Goal: Task Accomplishment & Management: Use online tool/utility

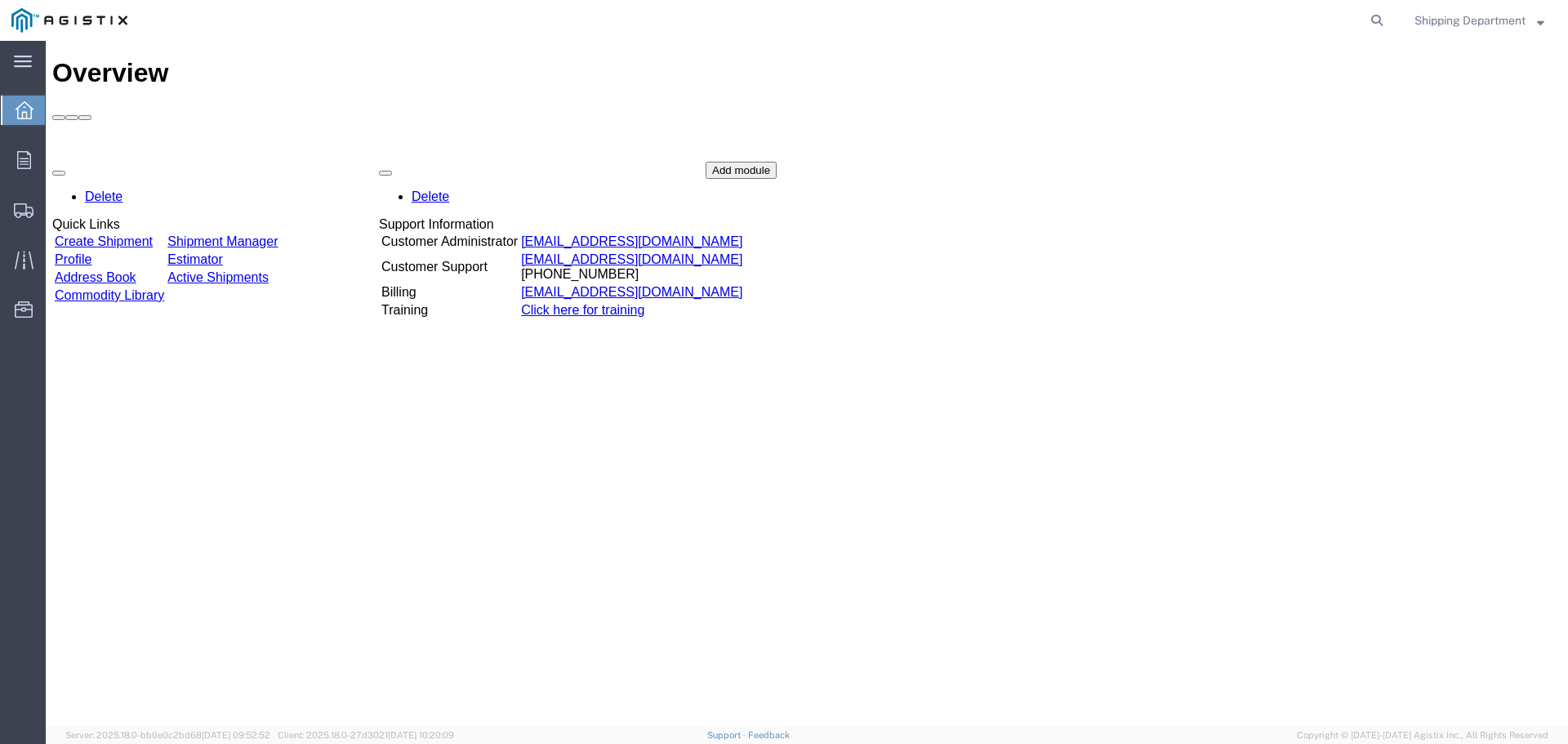
click at [99, 234] on link "Create Shipment" at bounding box center [103, 241] width 98 height 13
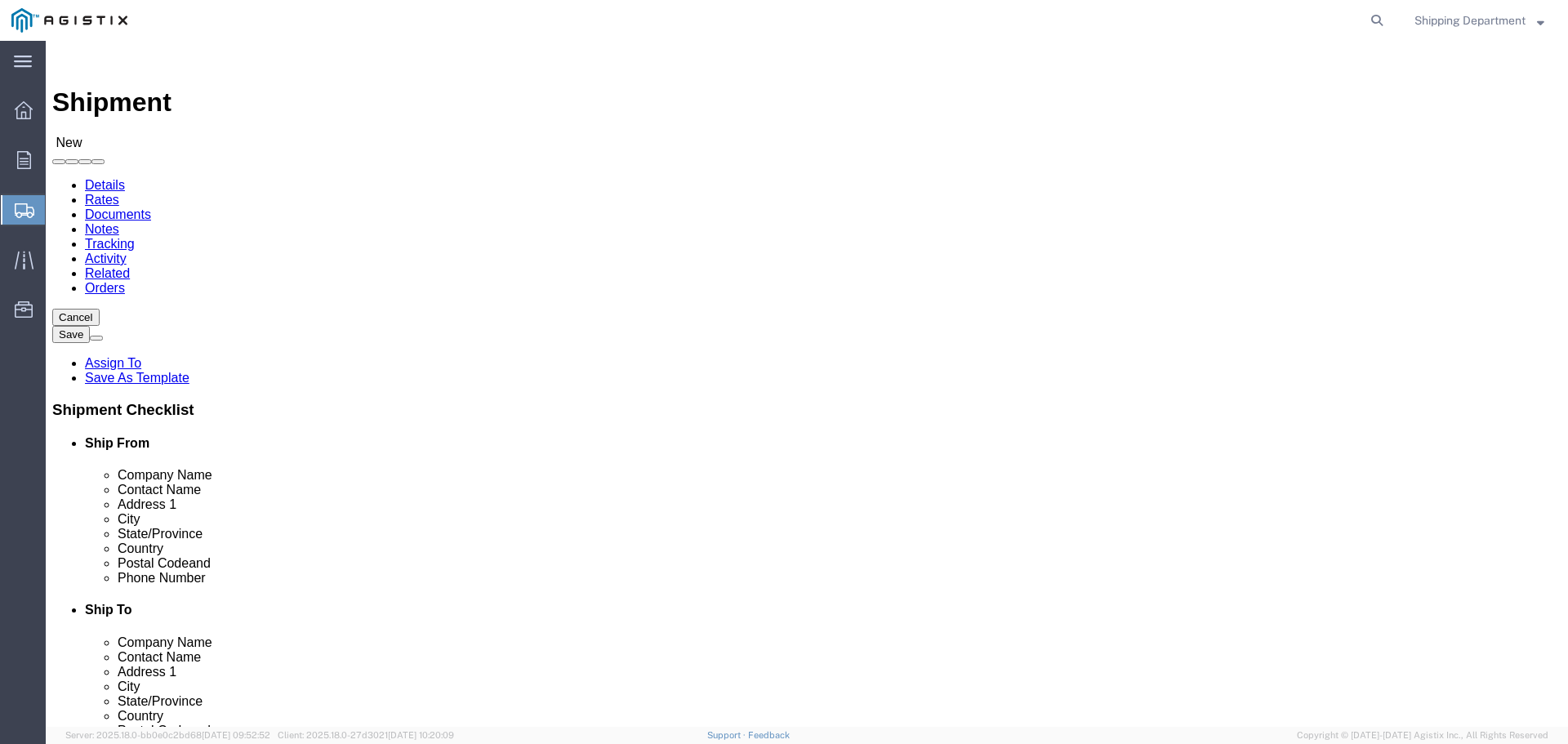
select select
click select "Select [PERSON_NAME] Manufacturing Co PG&E"
select select "9596"
click select "Select [PERSON_NAME] Manufacturing Co PG&E"
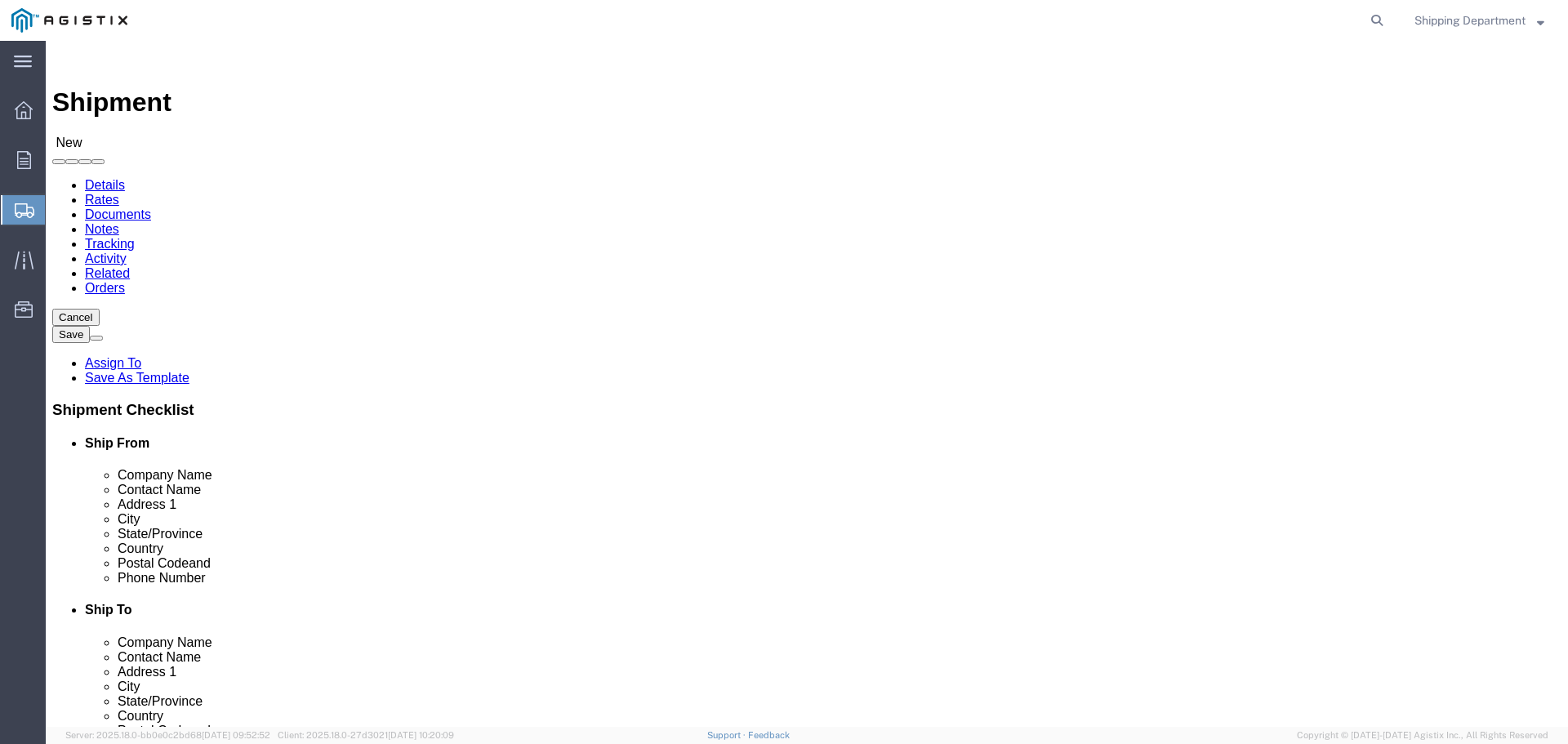
select select "PURCHORD"
select select
click select "Select All Others [GEOGRAPHIC_DATA] [GEOGRAPHIC_DATA] [GEOGRAPHIC_DATA] [GEOGRA…"
select select "19996"
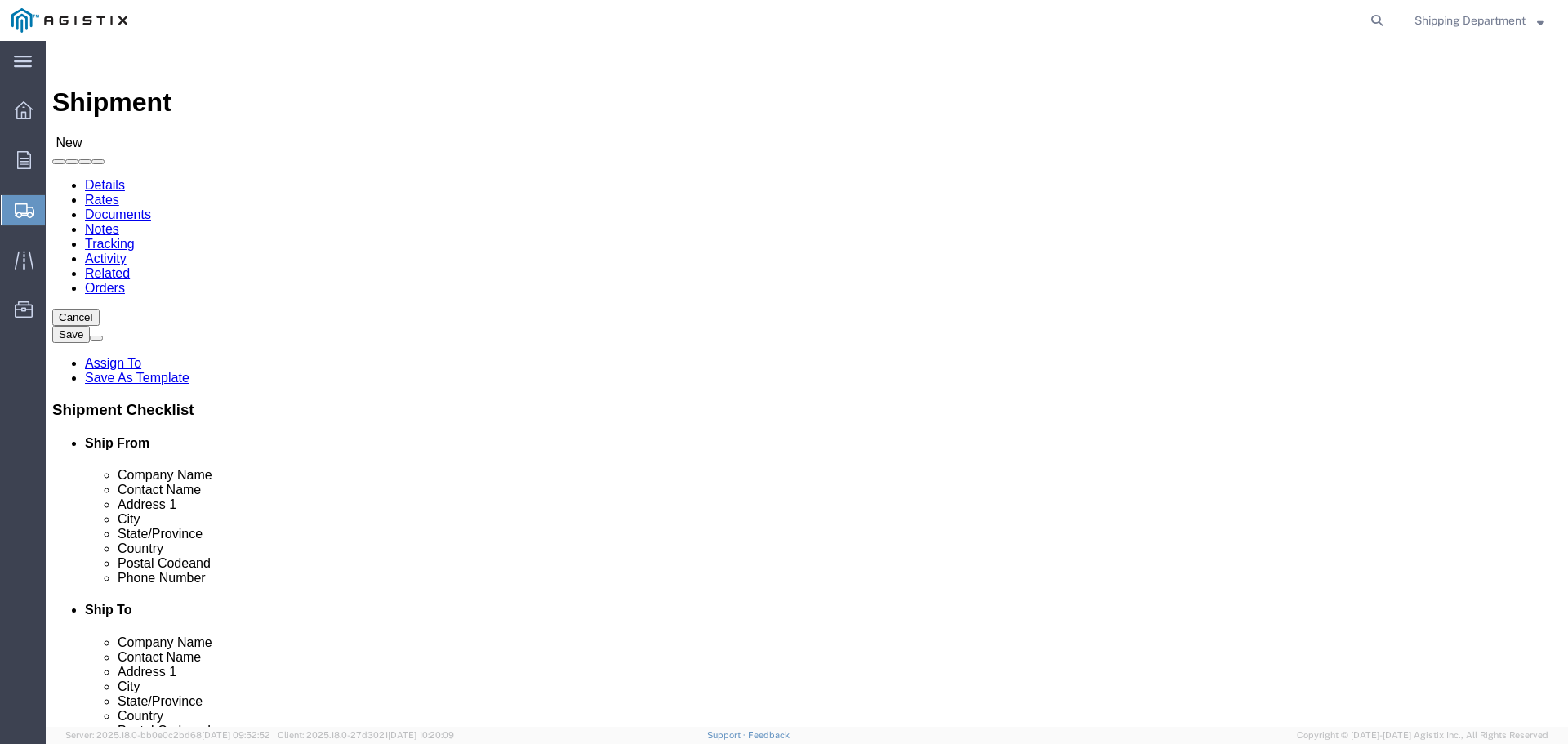
click select "Select All Others Fremont DC Fresno DC Wheatland DC"
click span
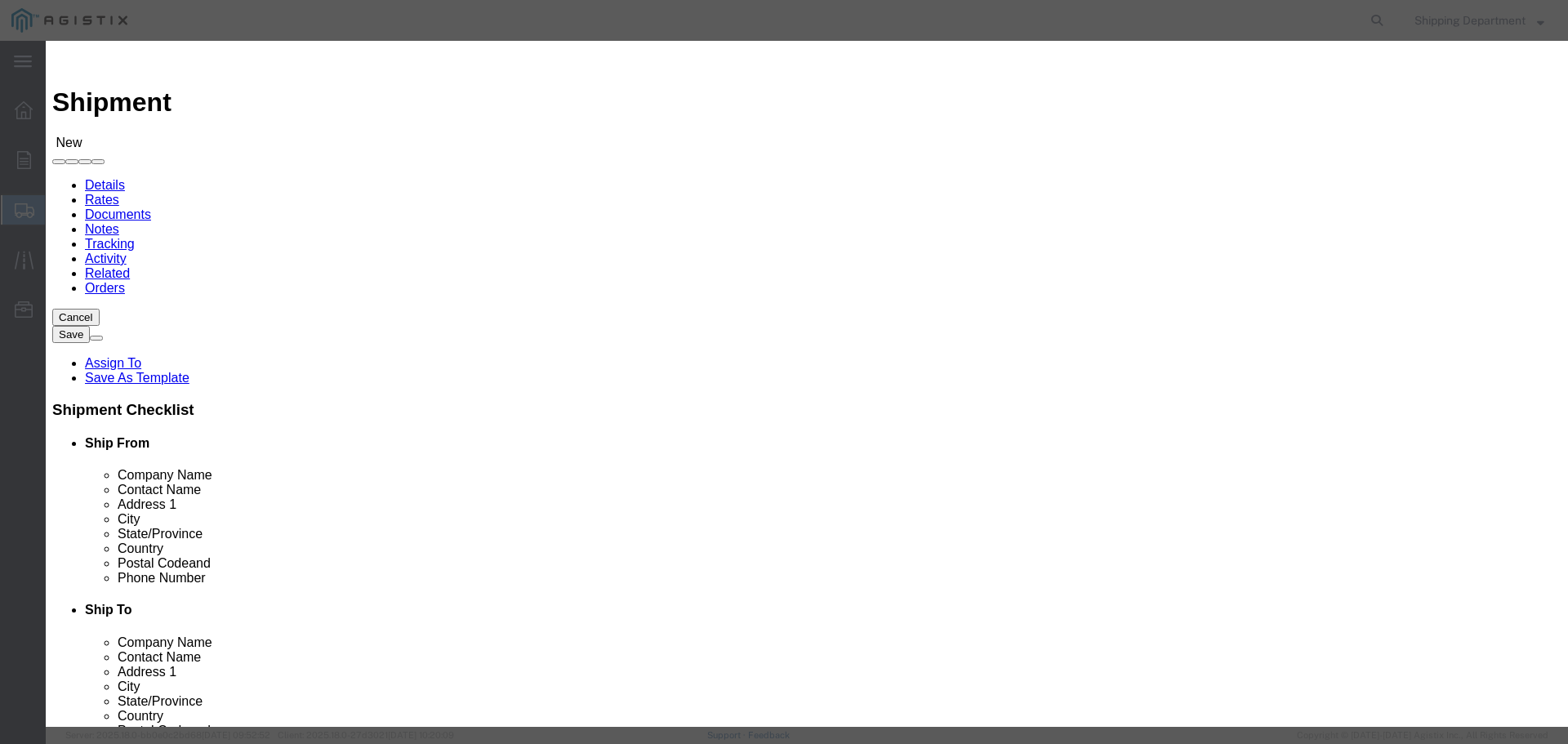
click link "Zip"
click button "Select"
select select "CA"
click button "Select"
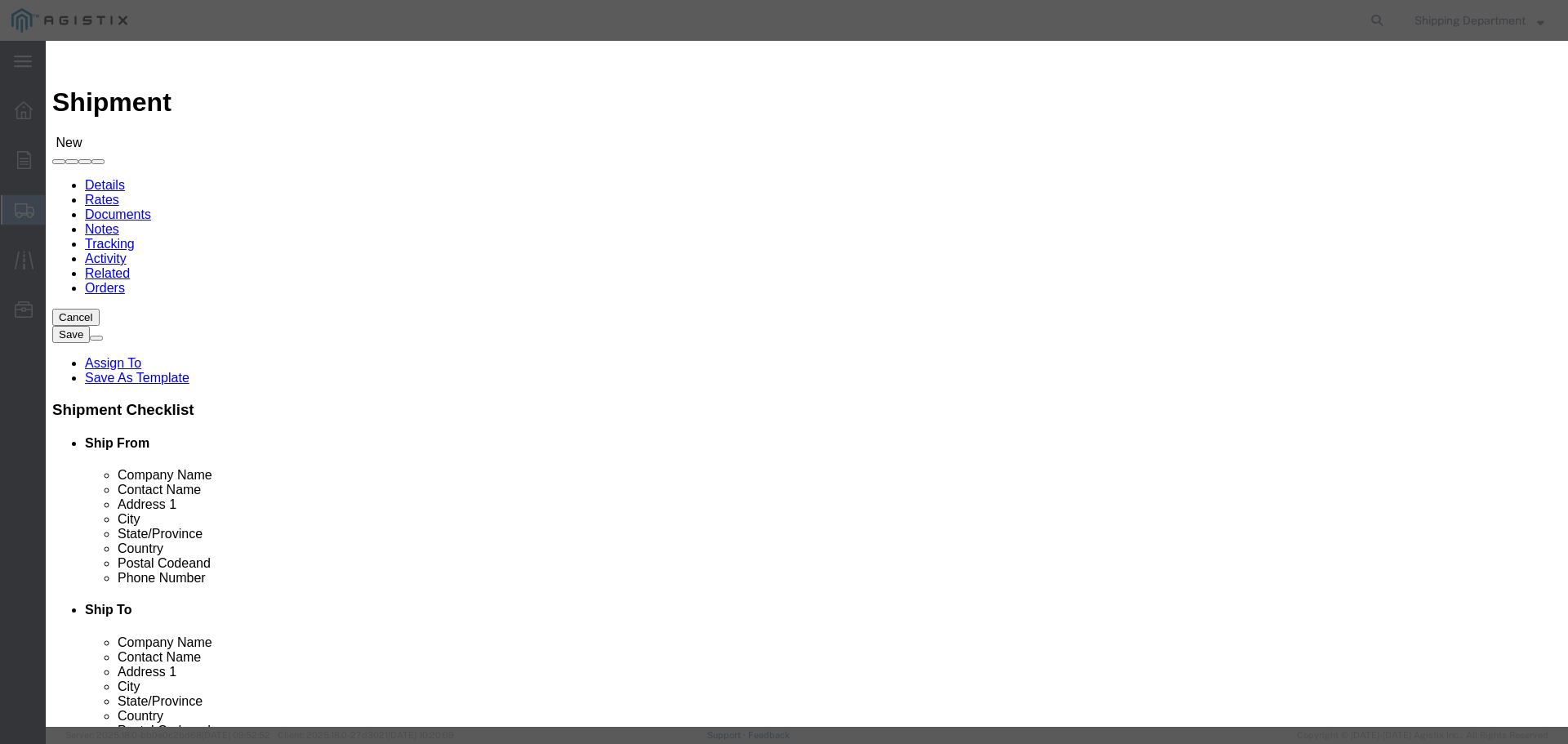
select select "CA"
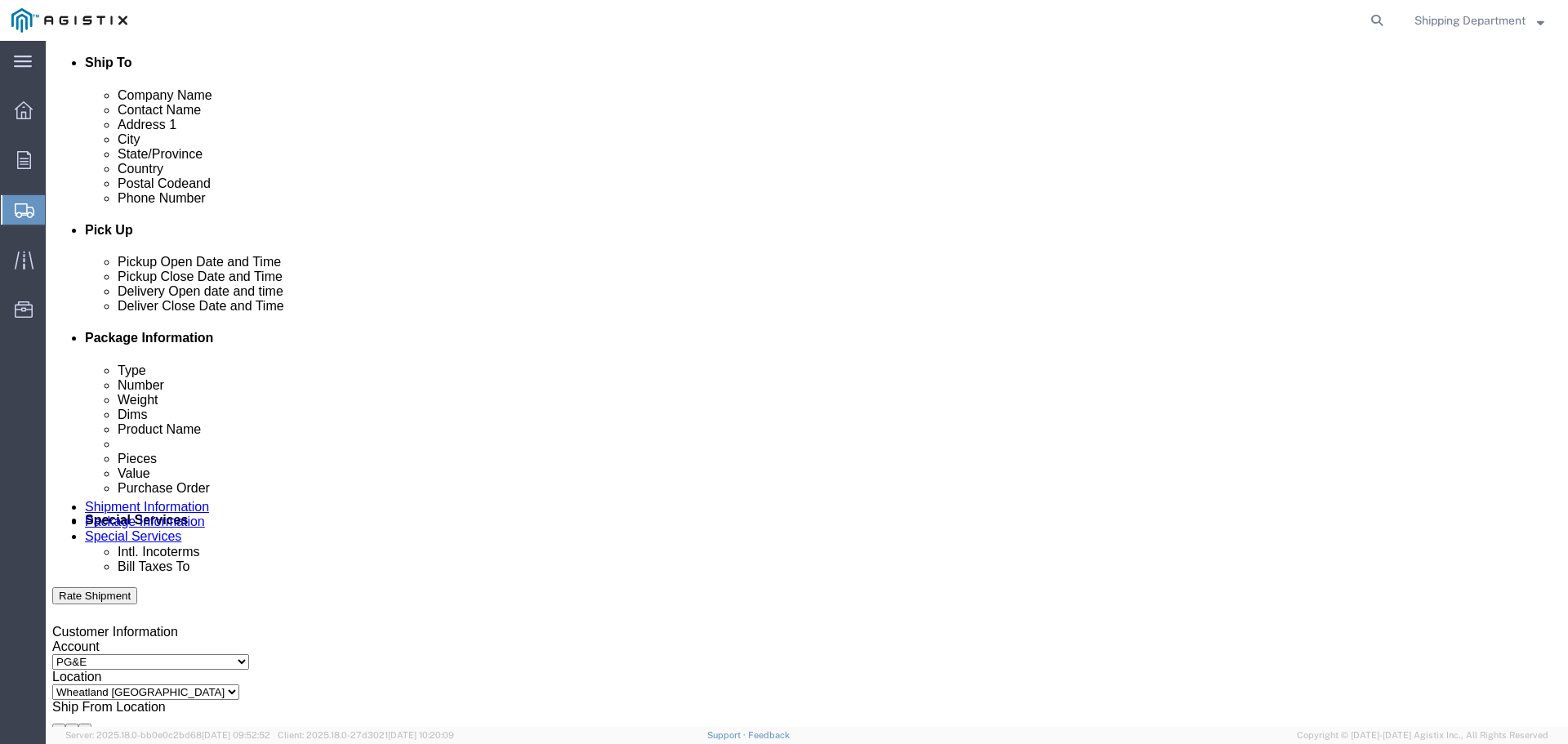
scroll to position [572, 0]
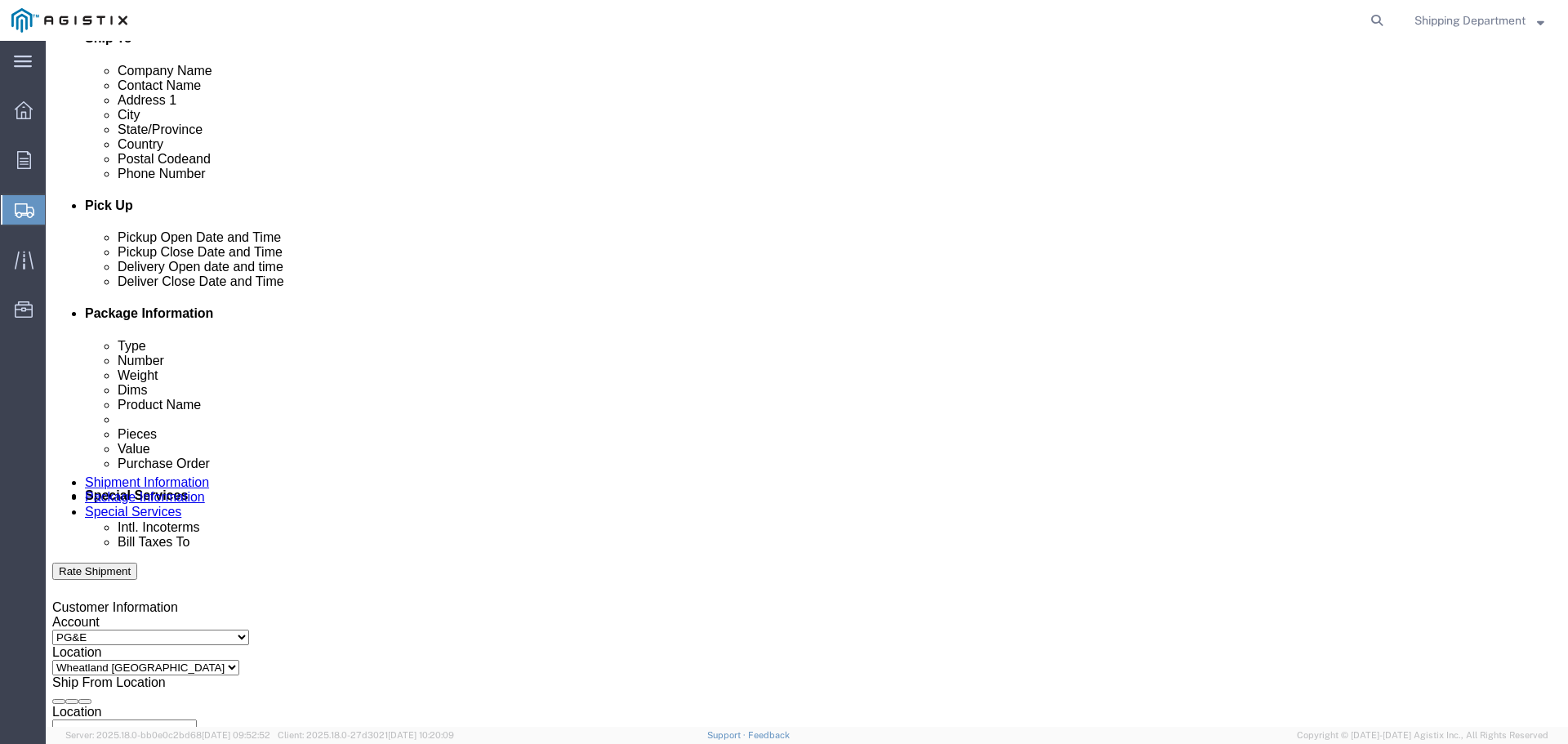
click div "Sep 09 2025 2:00 PM"
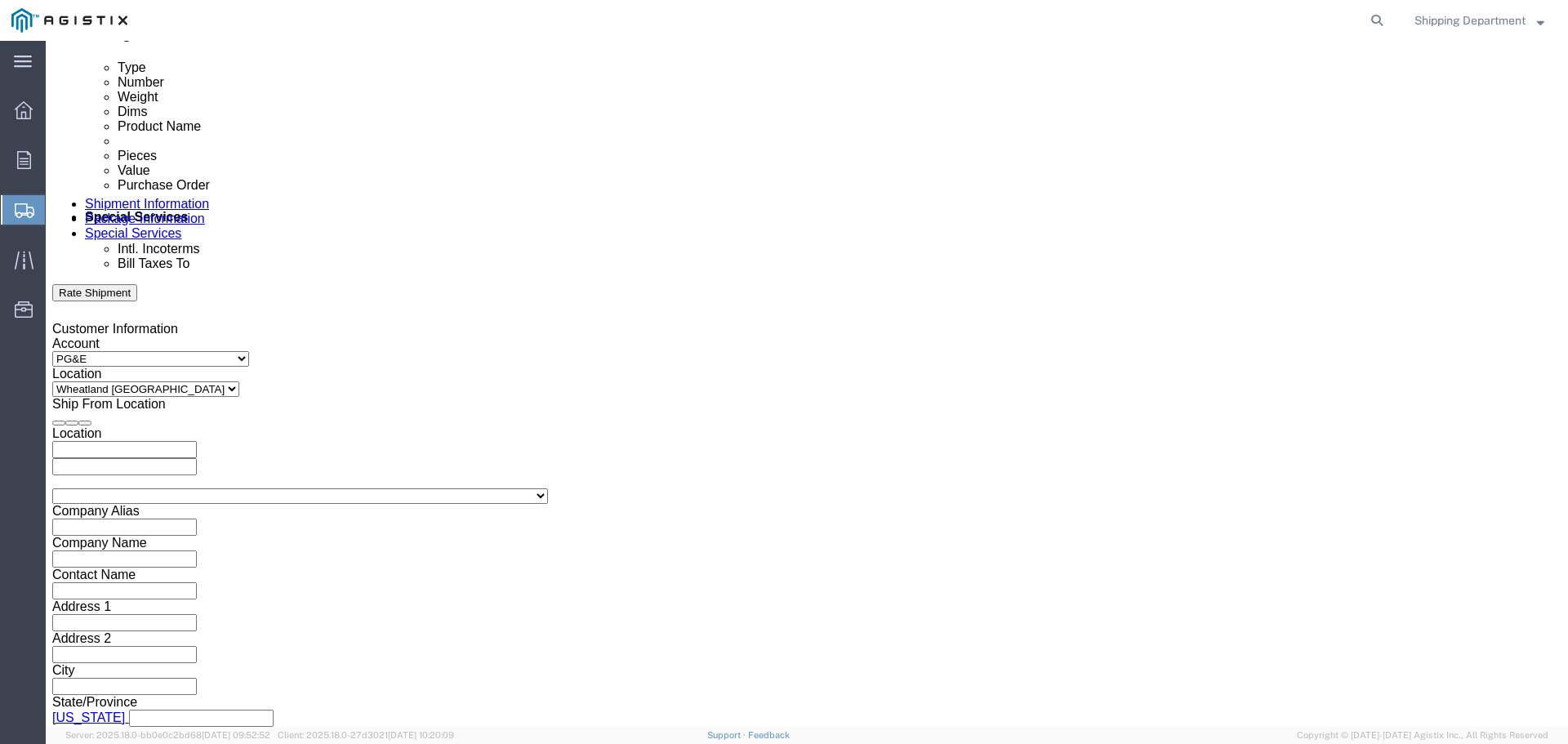
click input "2:00 PM"
click input "7:00 PM"
type input "7:00 AM"
click button "Apply"
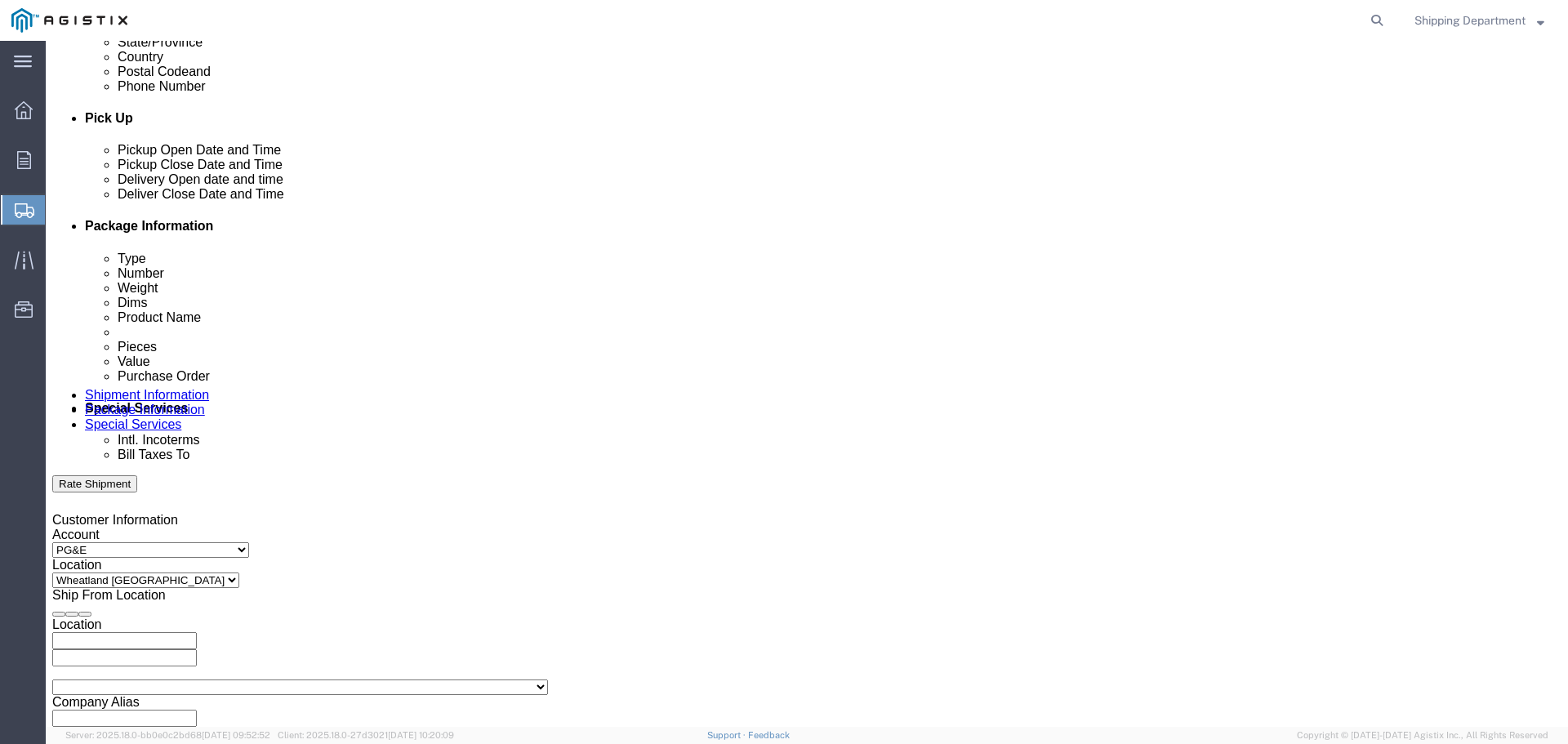
scroll to position [605, 0]
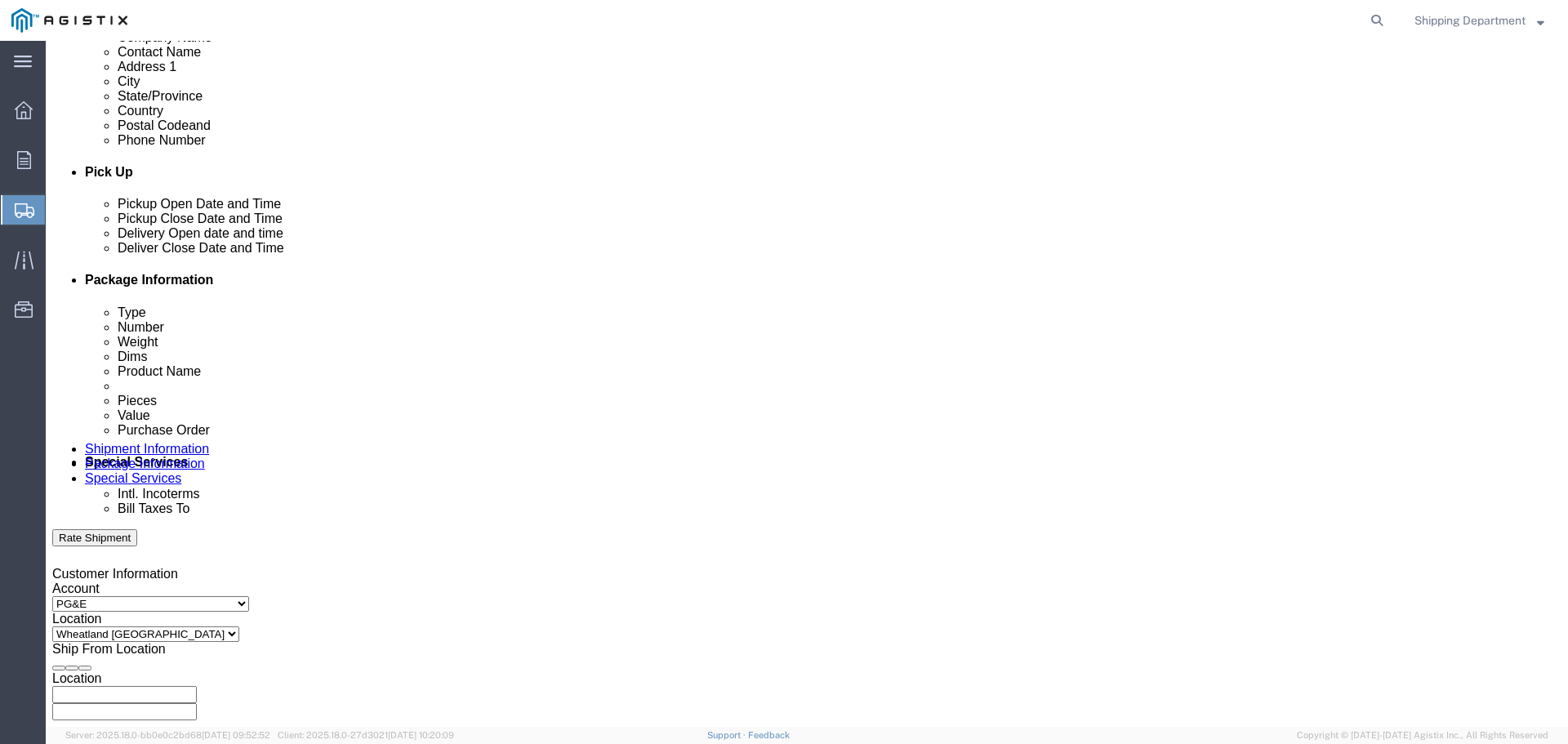
click div
drag, startPoint x: 819, startPoint y: 670, endPoint x: 930, endPoint y: 486, distance: 214.9
click button "Apply"
click div
click button "Apply"
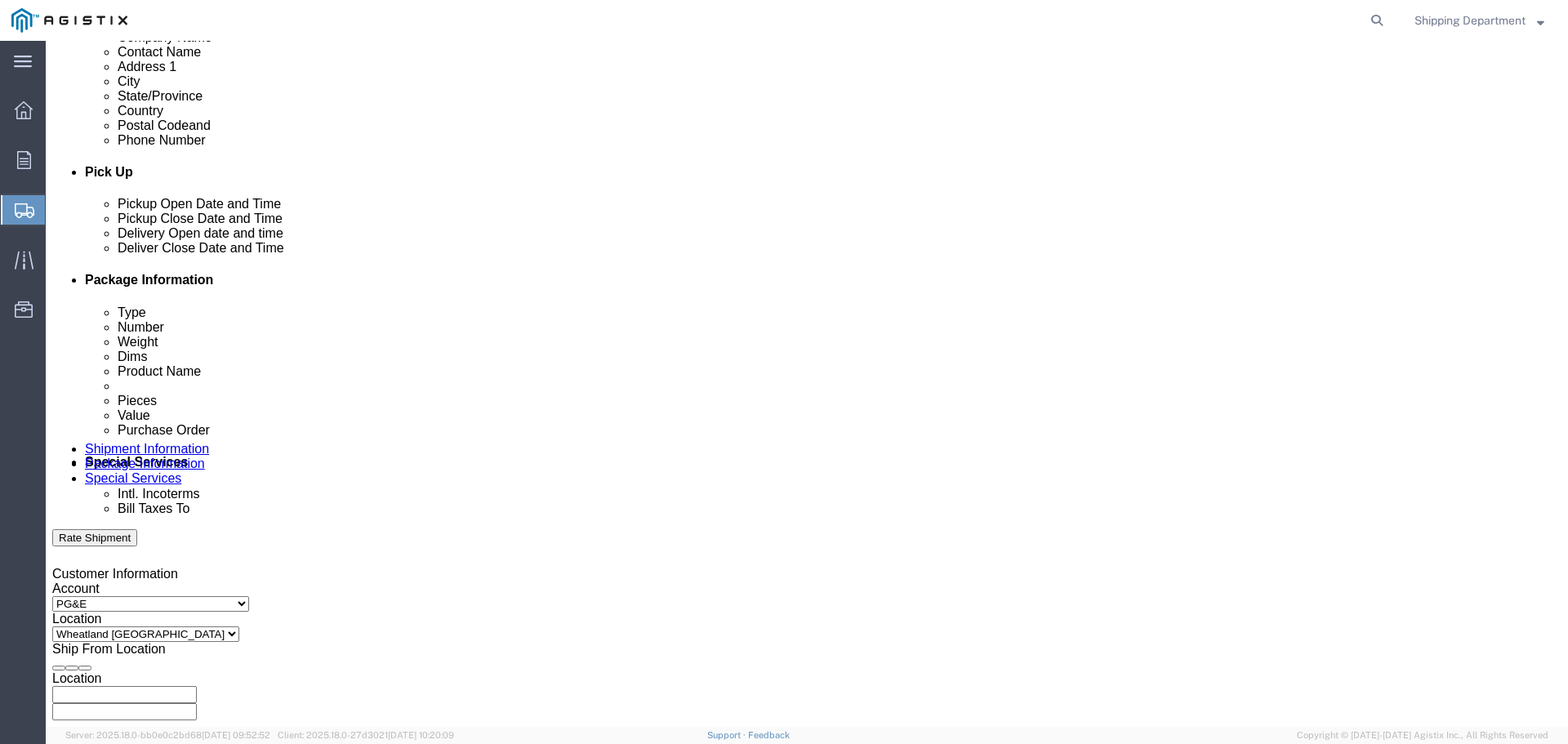
click input "text"
type input "3501416629"
click select "Select Account Type Activity ID Airline Appointment Number ASN Batch Request # …"
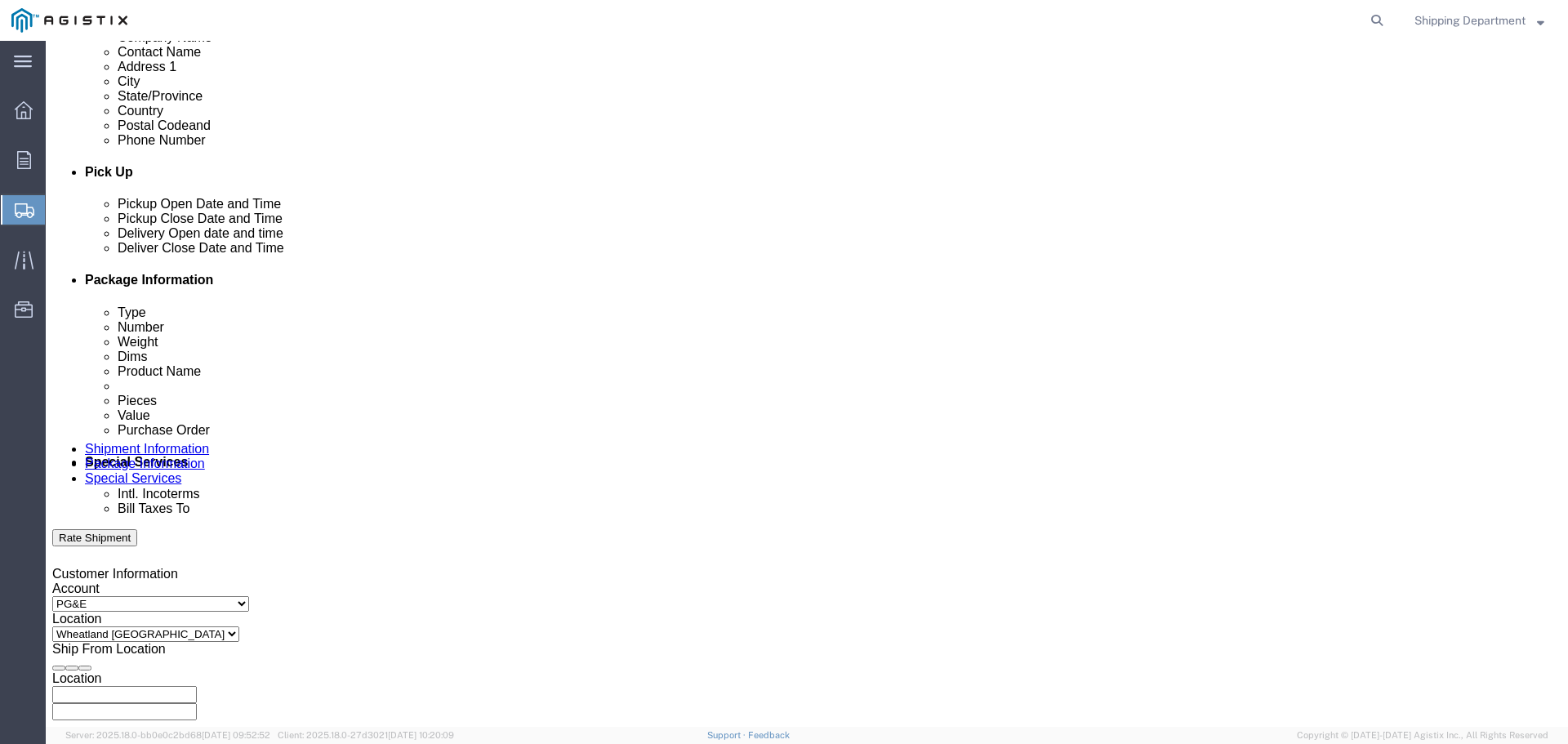
select select "PURCHORD"
click select "Select Account Type Activity ID Airline Appointment Number ASN Batch Request # …"
click input "text"
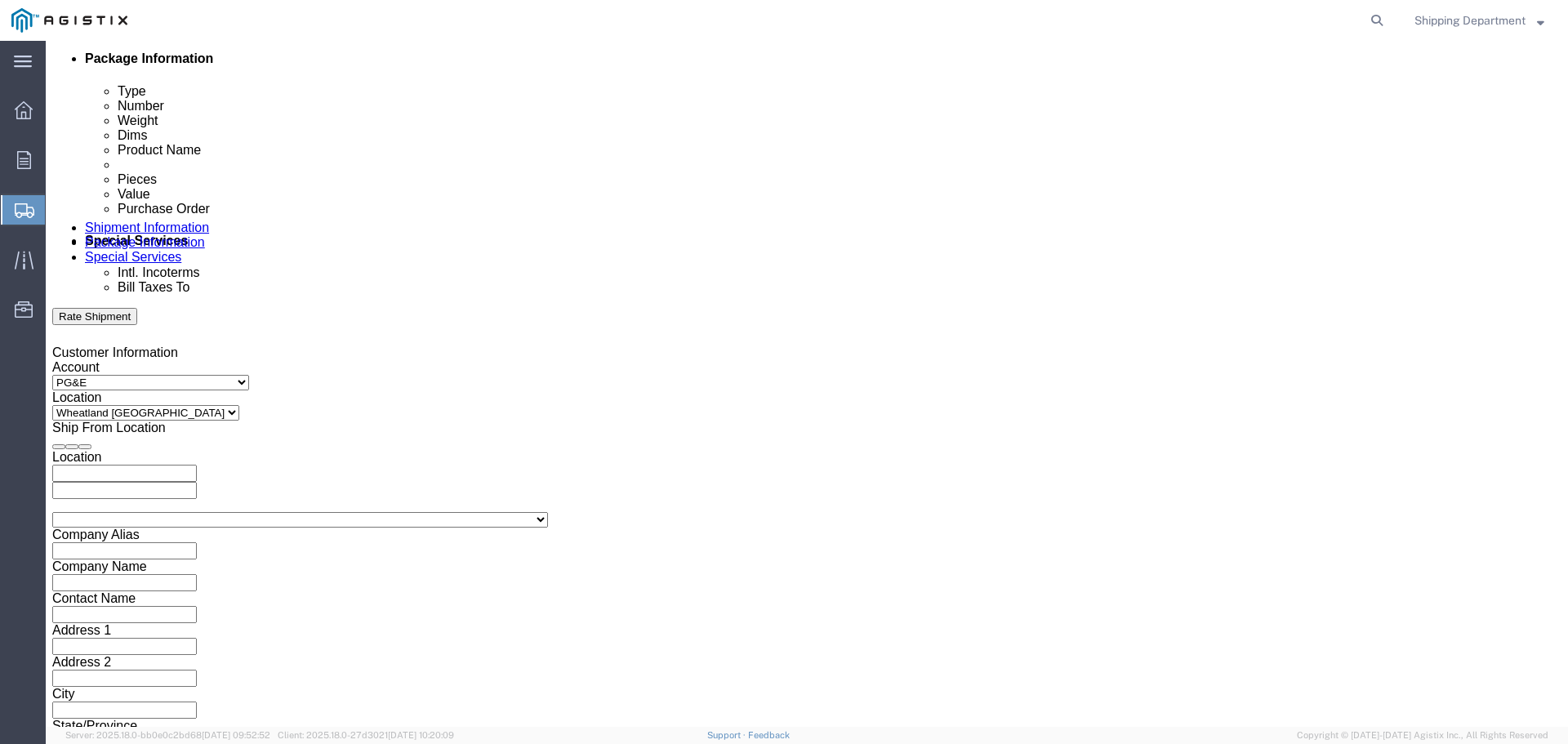
scroll to position [850, 0]
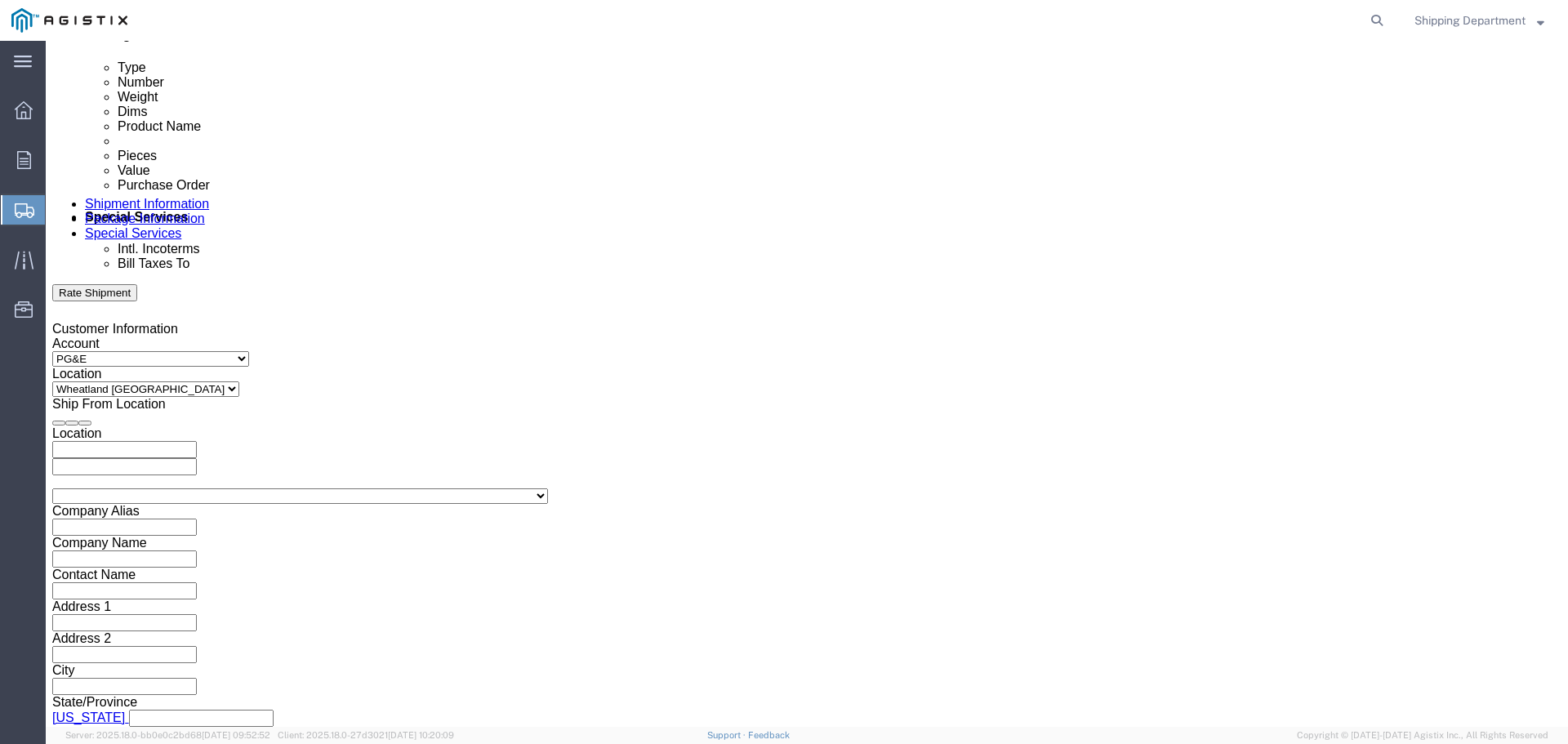
type input "3501419961"
click button "Continue"
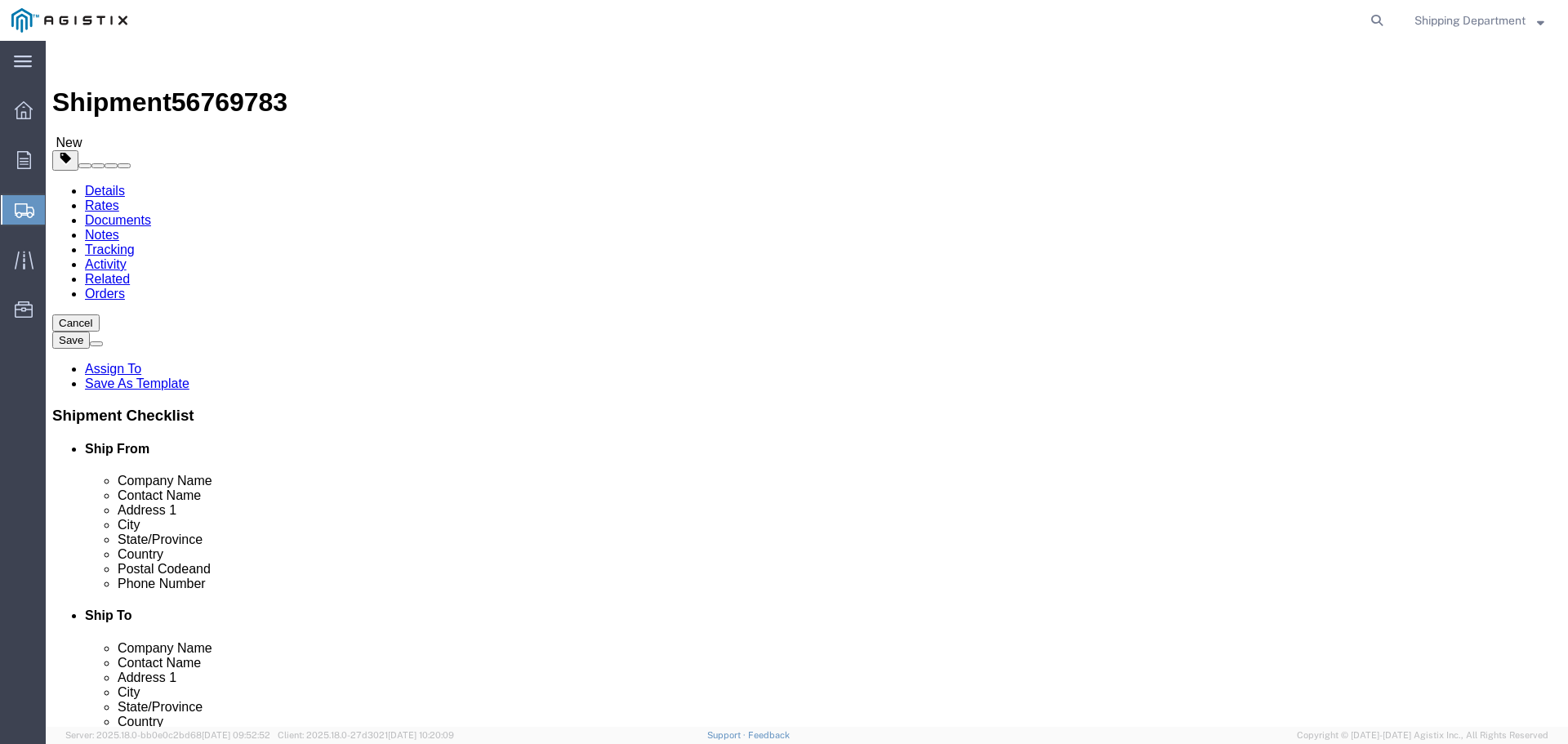
click select "Select Bulk Bundle(s) Cardboard Box(es) Carton(s) Crate(s) Drum(s) (Fiberboard)…"
select select "PONS"
click select "Select Bulk Bundle(s) Cardboard Box(es) Carton(s) Crate(s) Drum(s) (Fiberboard)…"
click input "1"
type input "10"
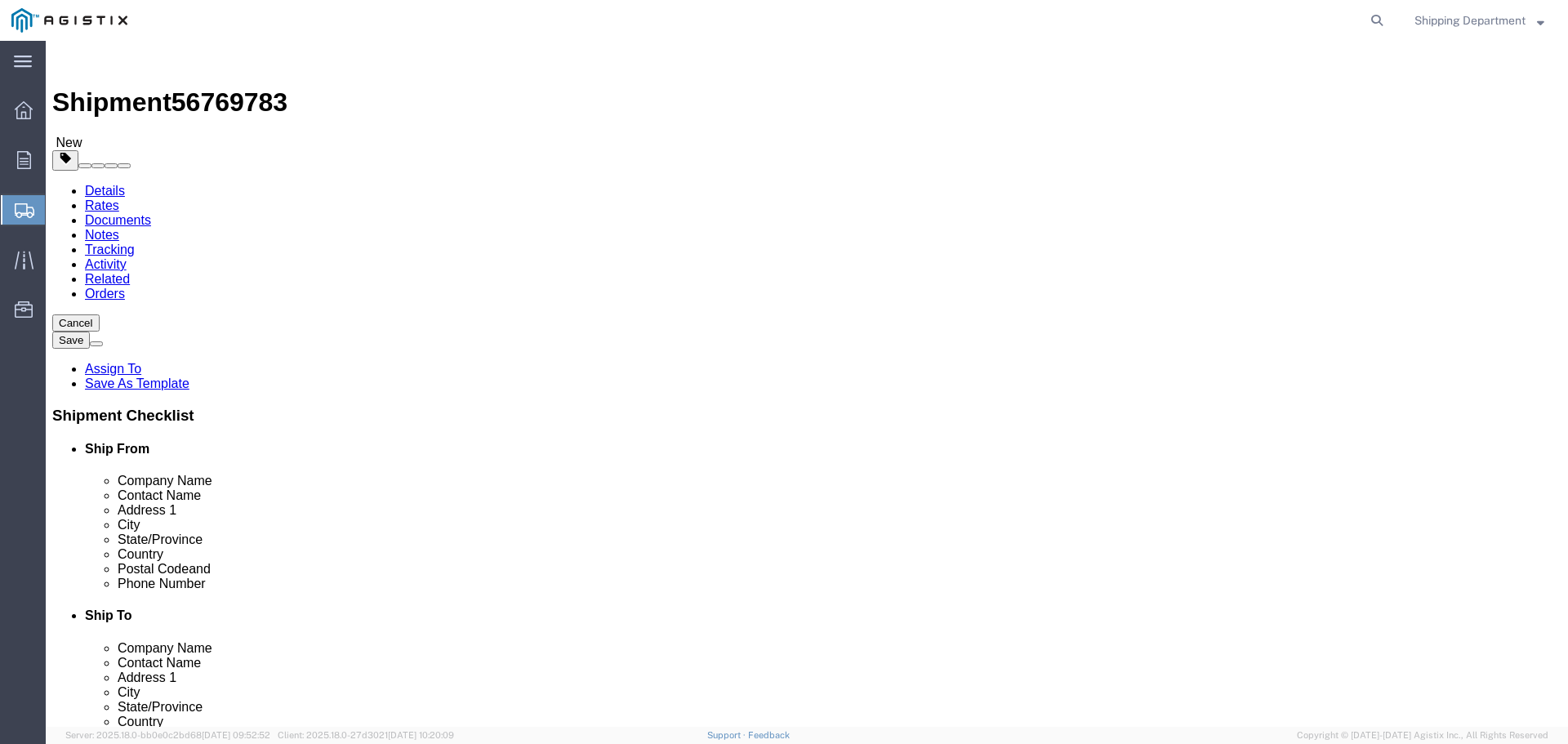
click input "text"
type input "96"
type input "48"
type input "58"
drag, startPoint x: 285, startPoint y: 416, endPoint x: 181, endPoint y: 411, distance: 104.1
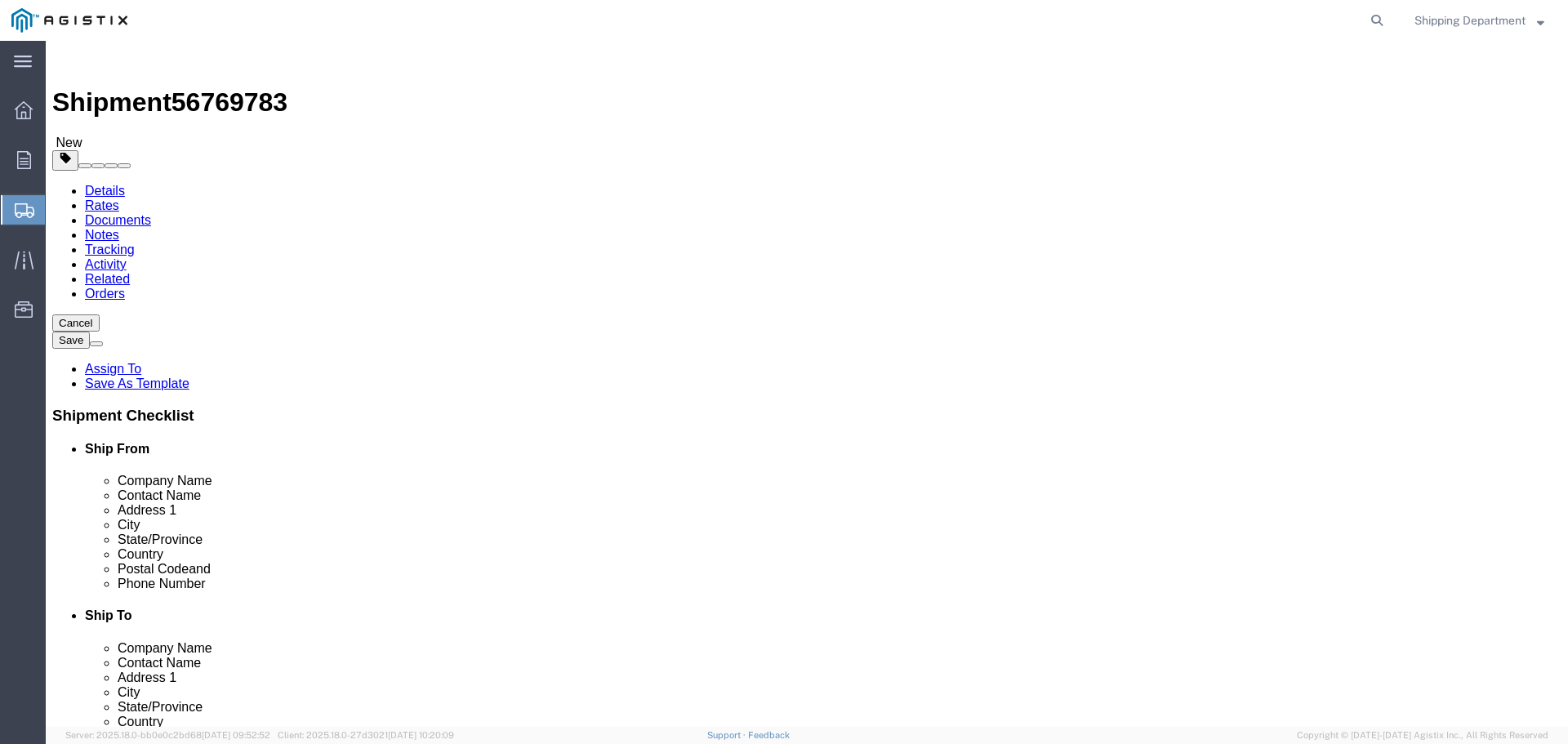
click div "Weight Total weight of packages in pounds or kilograms 0.00 Select kgs lbs Ship…"
type input "15000"
click link "Add Content"
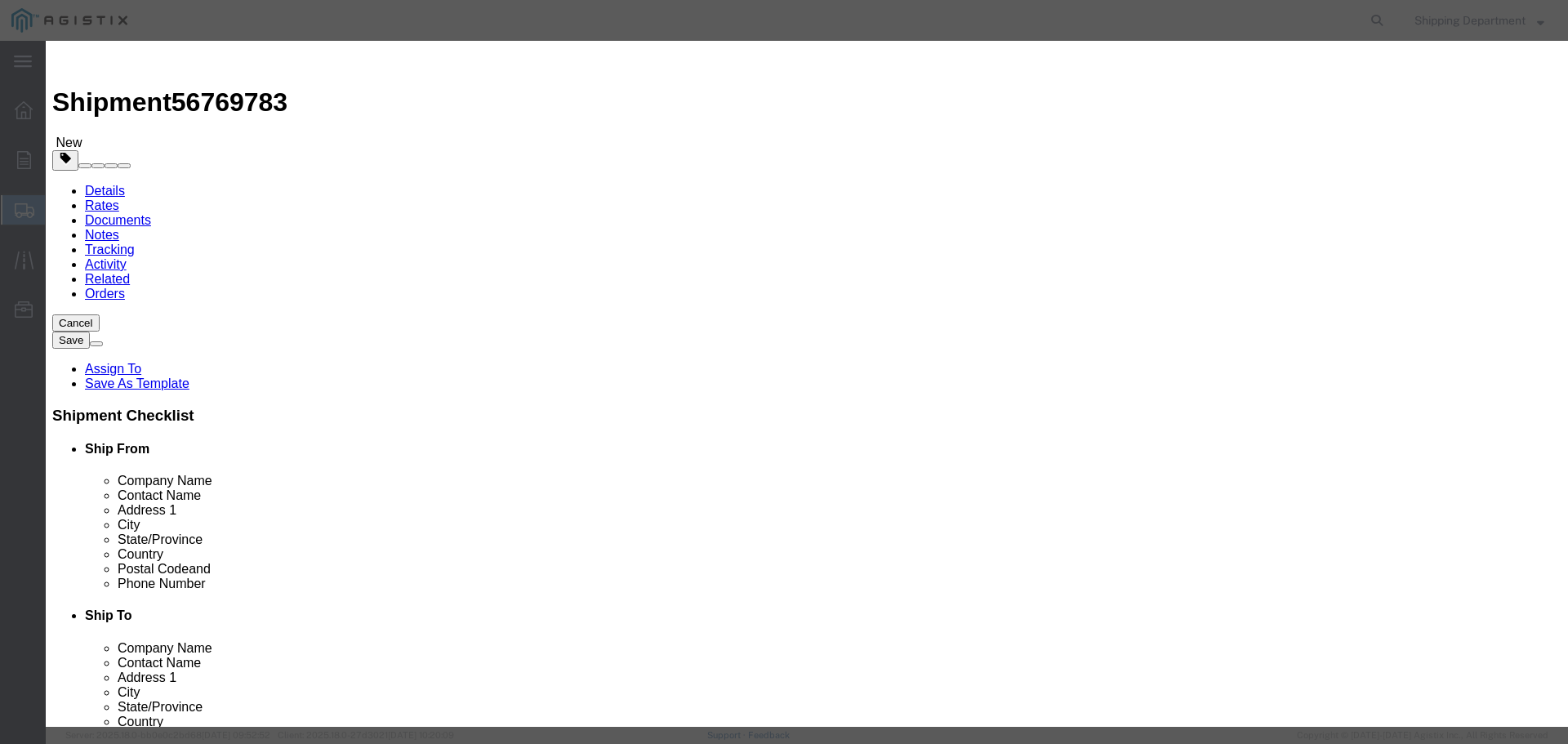
click input "text"
type input "FIBERGLA"
click input "text"
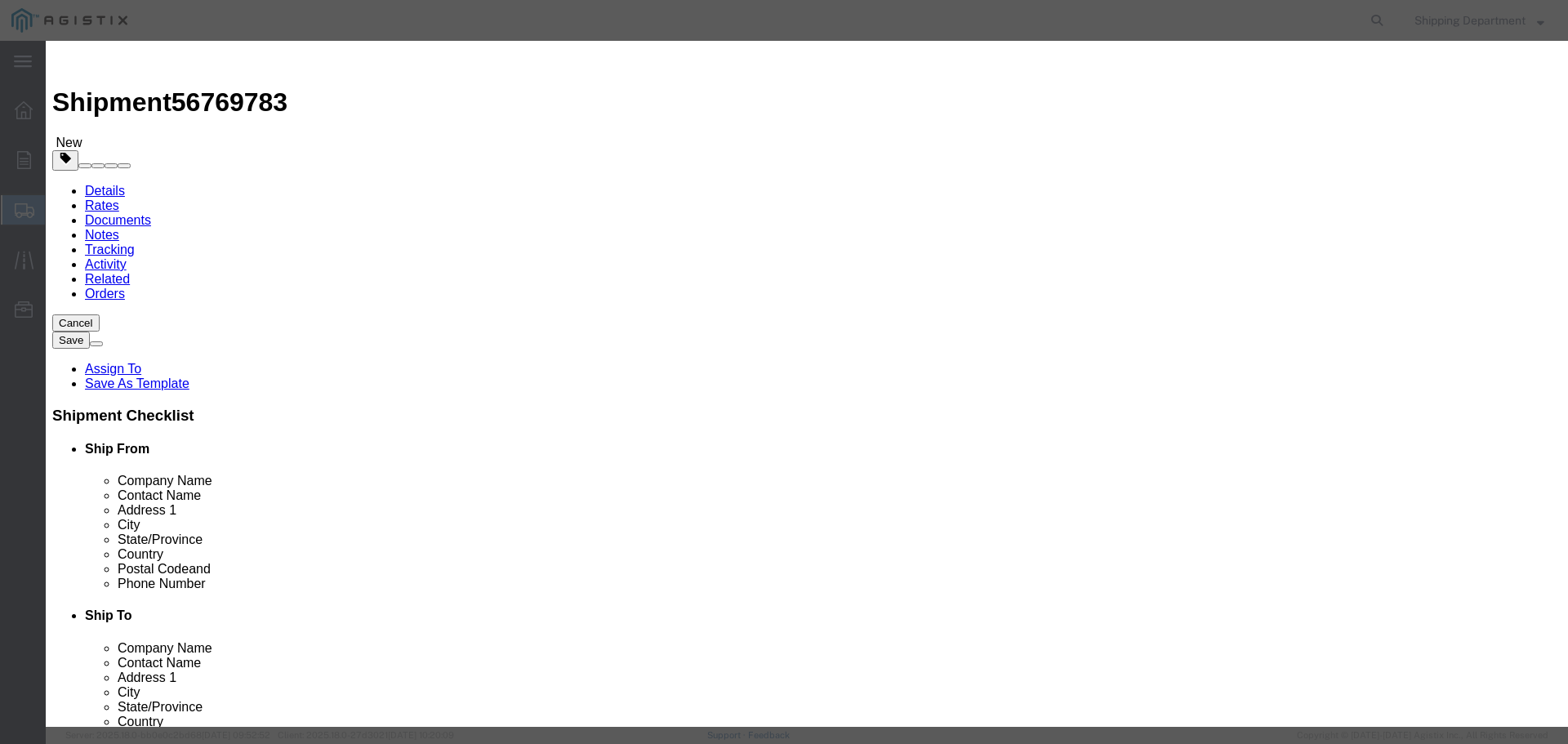
type input "M150474"
click td "Name: CROSSARM COMPOSITE SECONDARY DEADEND 8'"
select select
select select "USD"
type input "CROSSARM COMPOSITE SECONDARY DEADEND 8'"
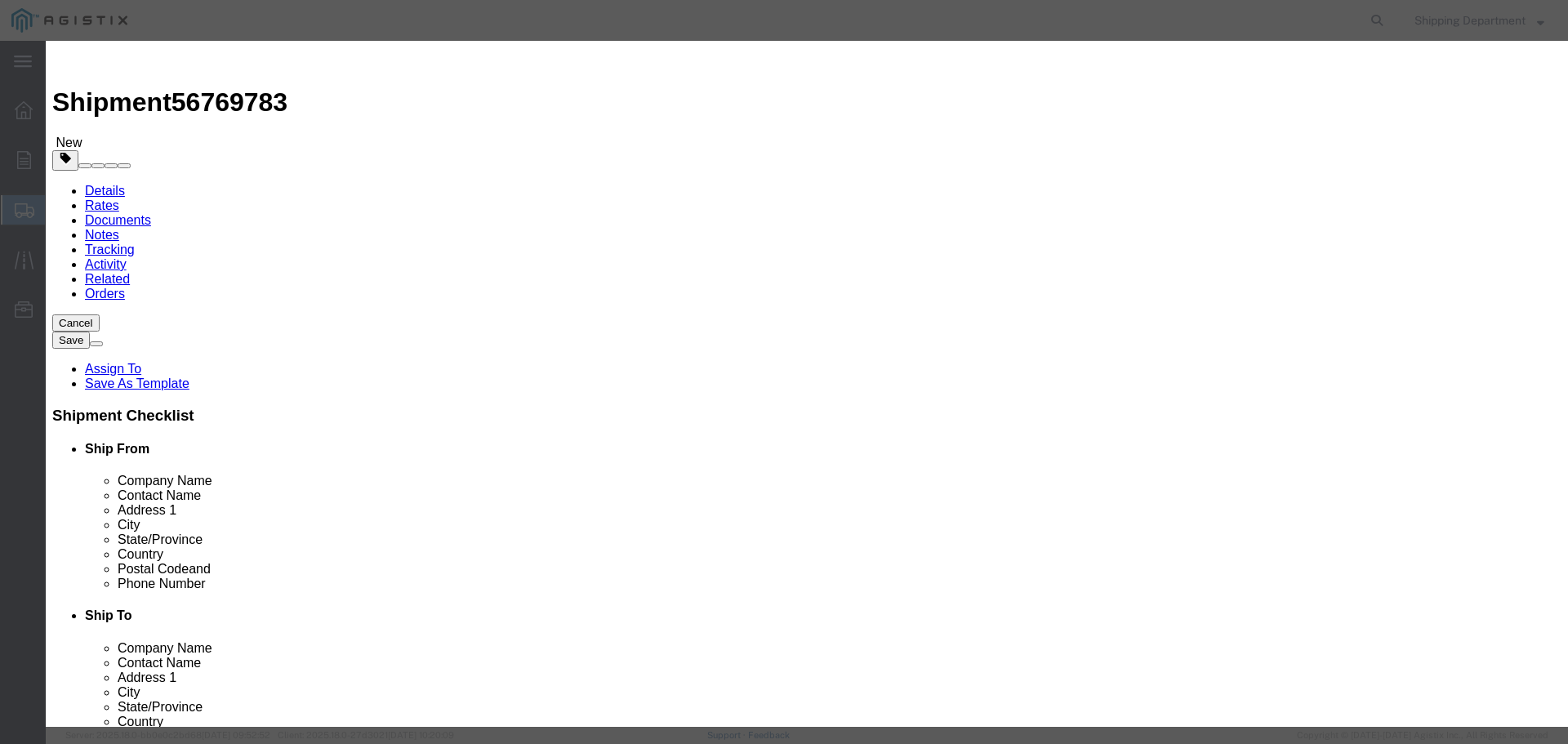
type input "M150474"
click input "text"
type input "250"
click input "text"
type input "1"
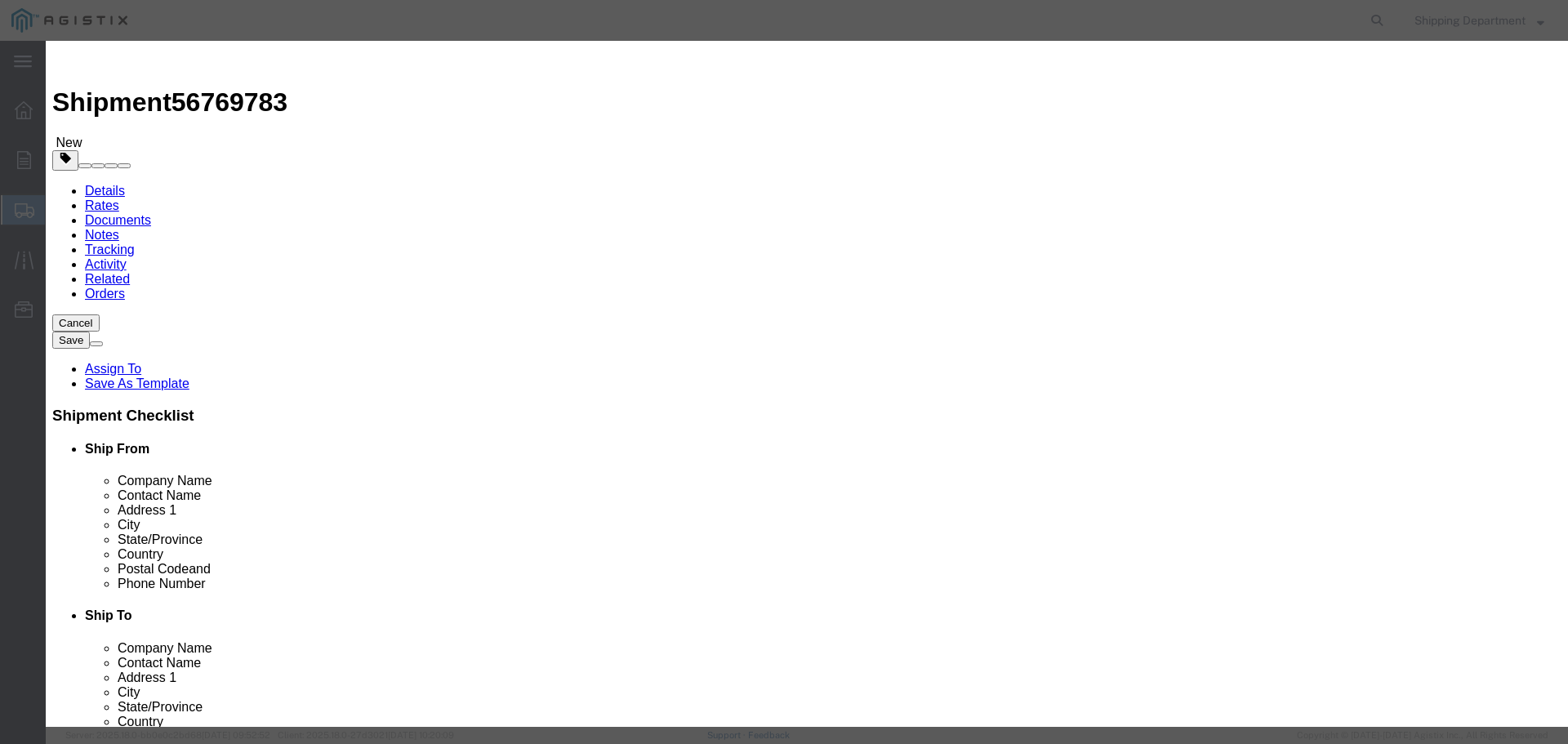
click select "Select 50 55 60 65 70 85 92.5 100 125 175 250 300 400"
select select "50"
click select "Select 50 55 60 65 70 85 92.5 100 125 175 250 300 400"
click button "Save & Close"
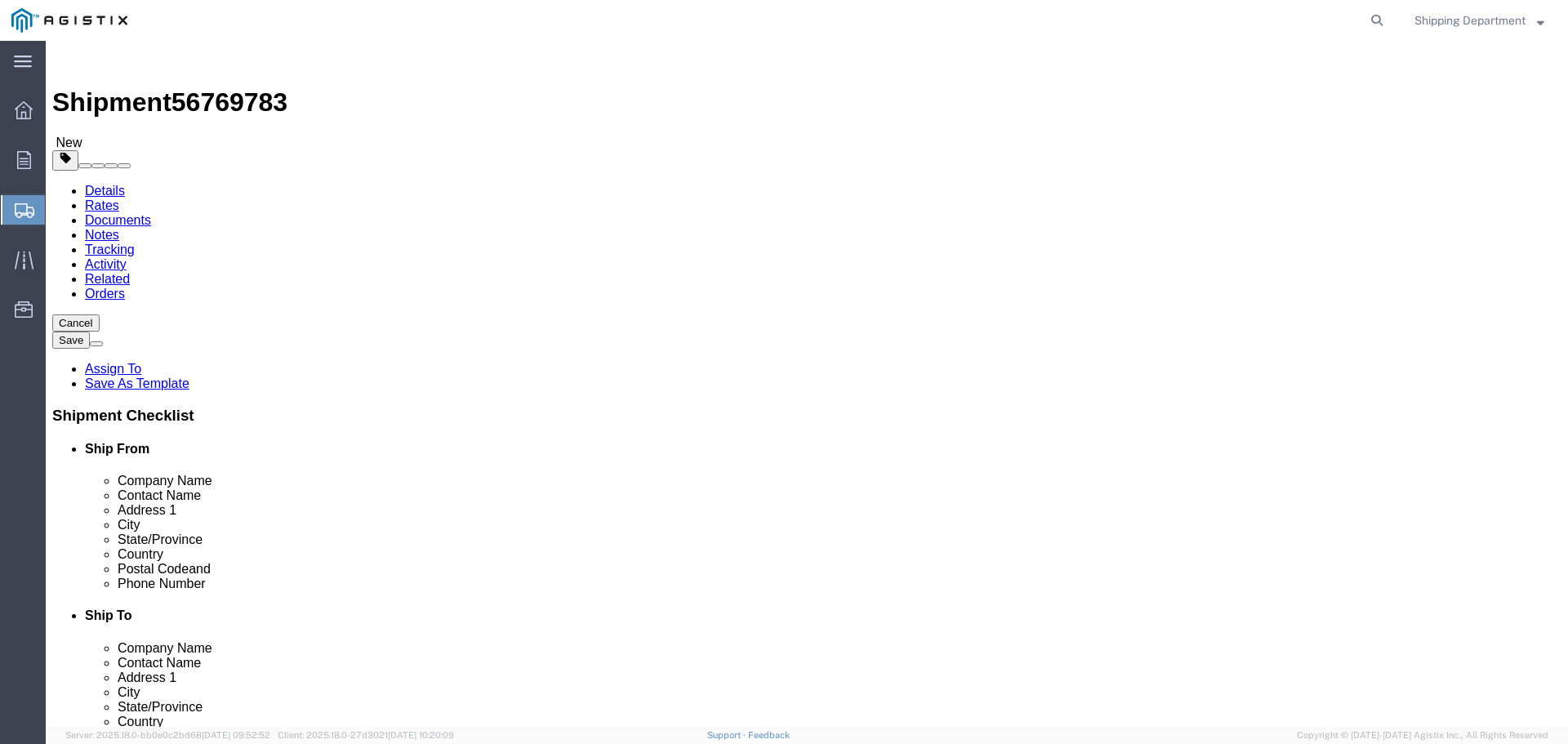
click button "Continue"
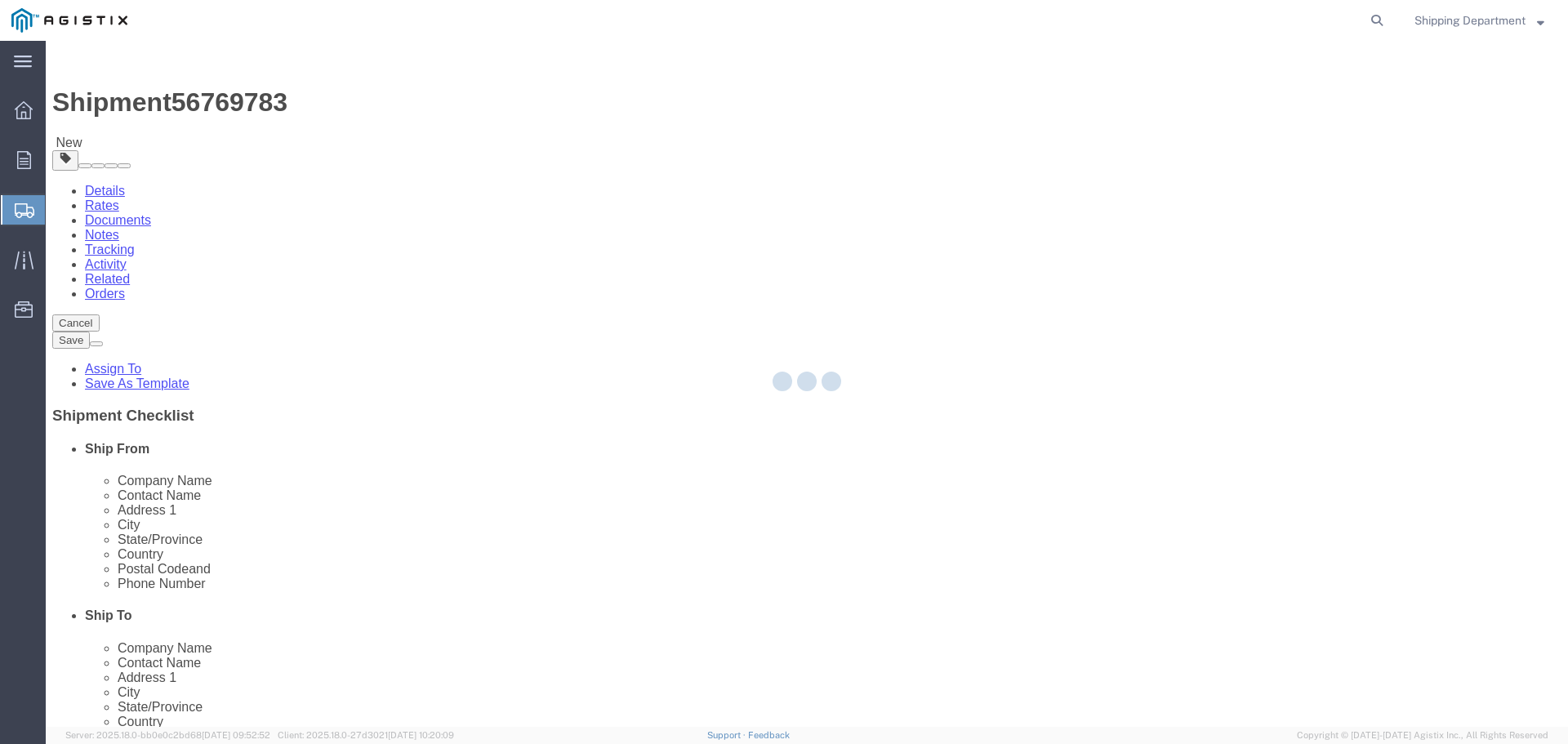
select select
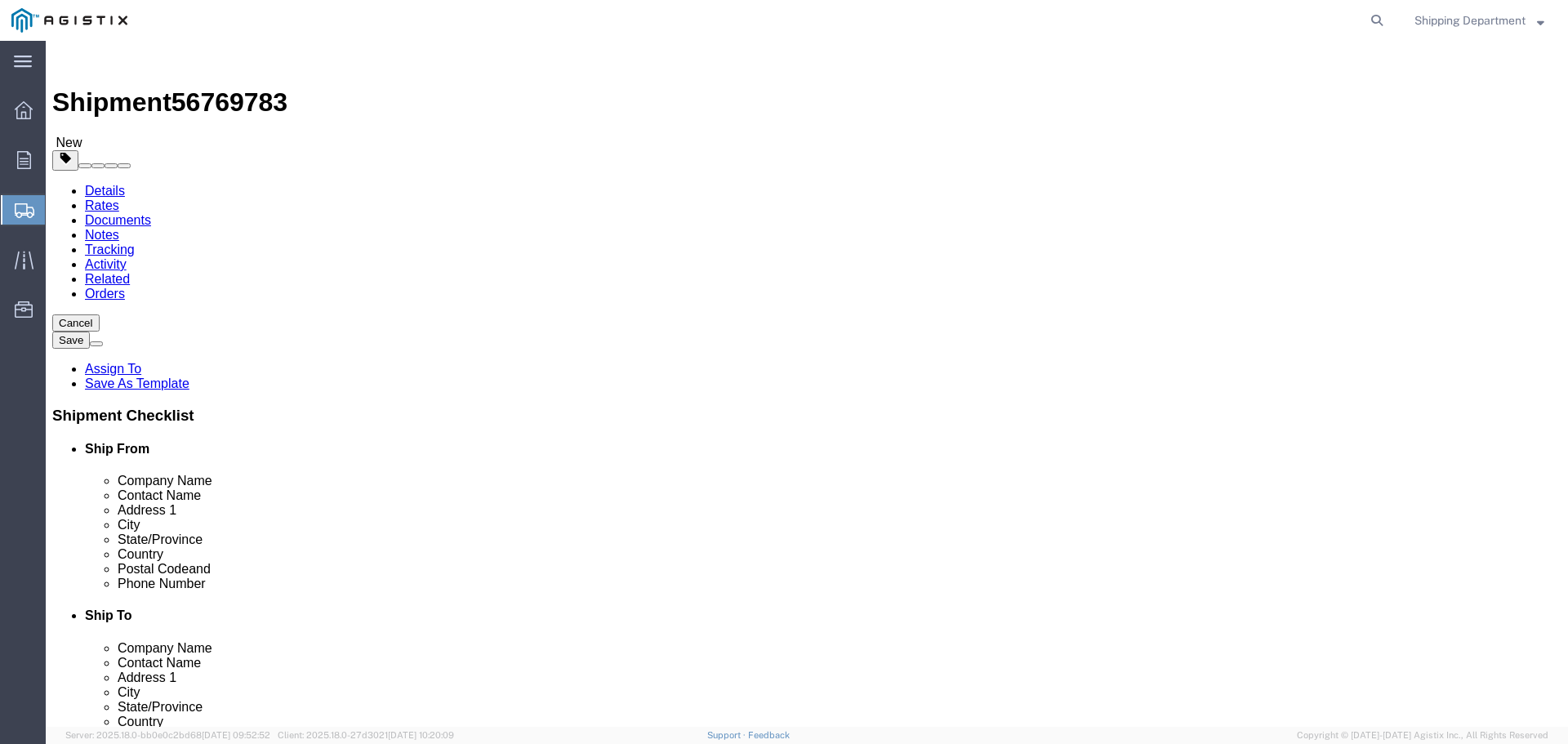
click button "Rate Shipment"
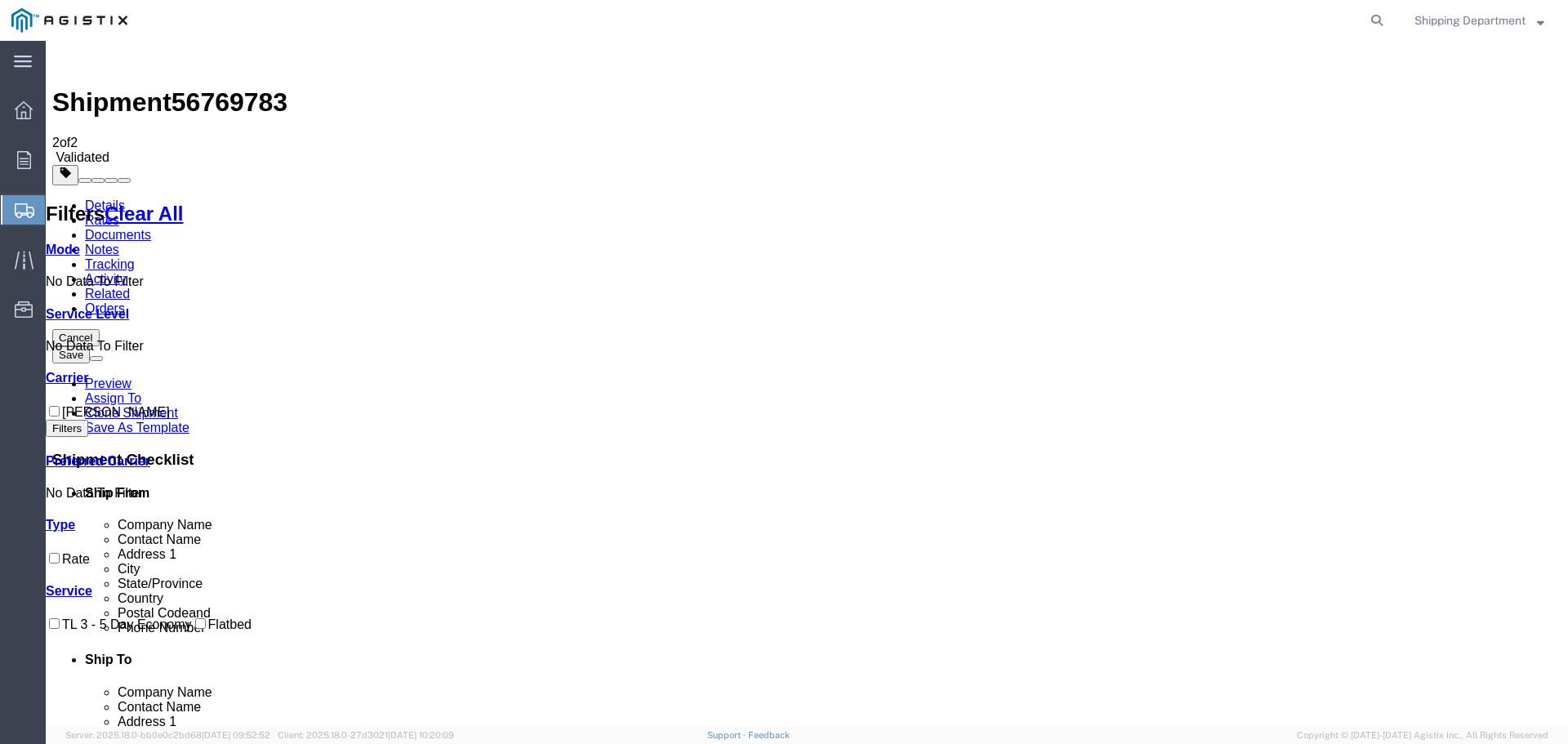
checkbox input "true"
